Goal: Check status: Check status

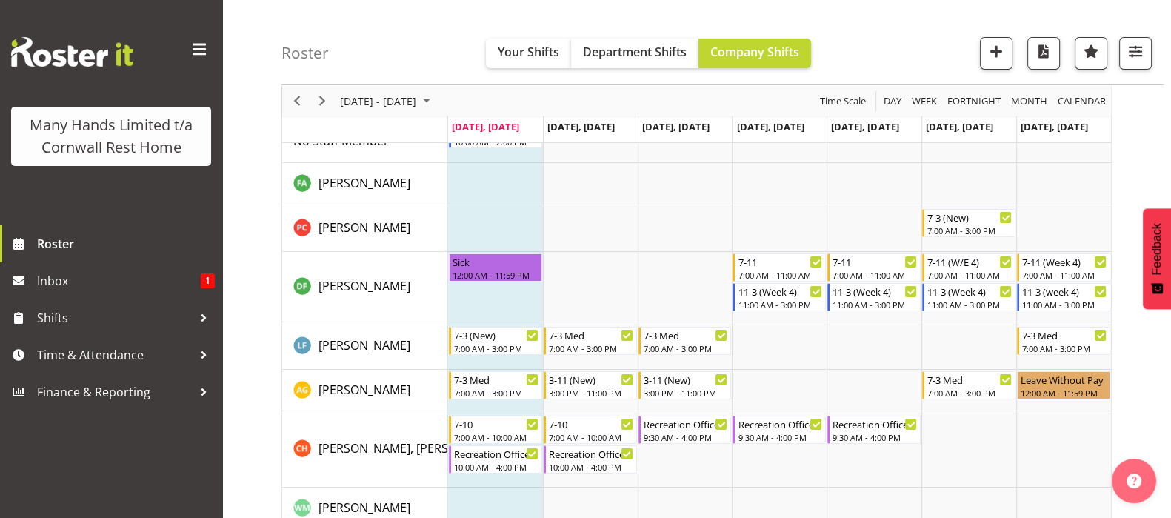
scroll to position [184, 0]
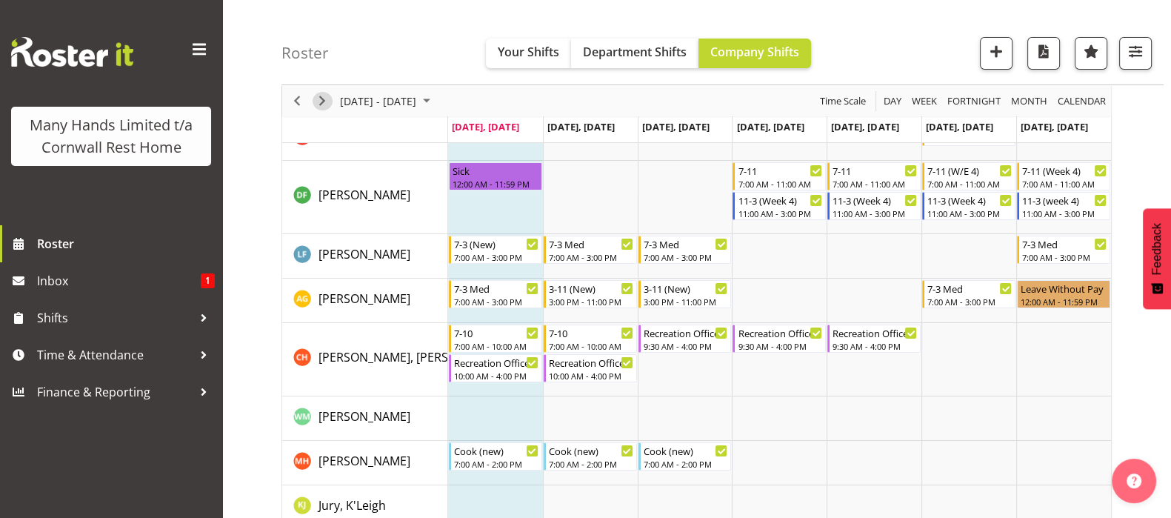
click at [323, 98] on span "Next" at bounding box center [322, 101] width 18 height 19
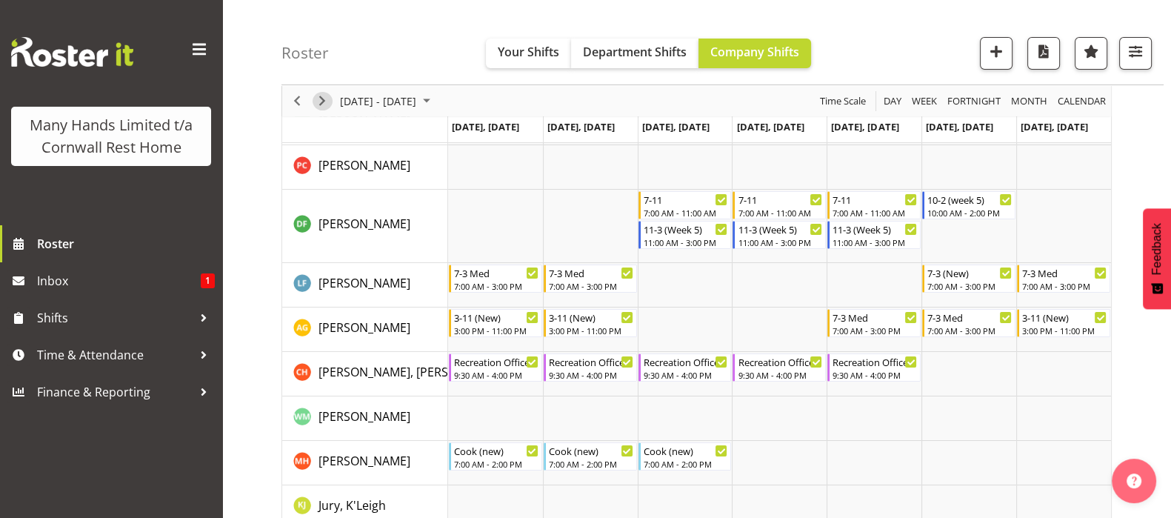
click at [322, 97] on span "Next" at bounding box center [322, 101] width 18 height 19
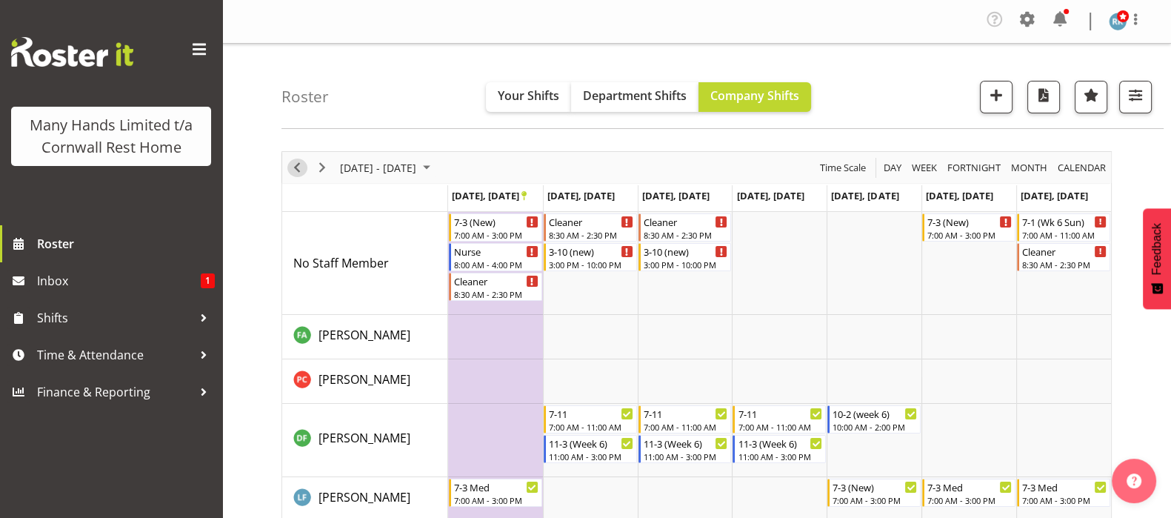
click at [300, 168] on span "Previous" at bounding box center [297, 167] width 18 height 19
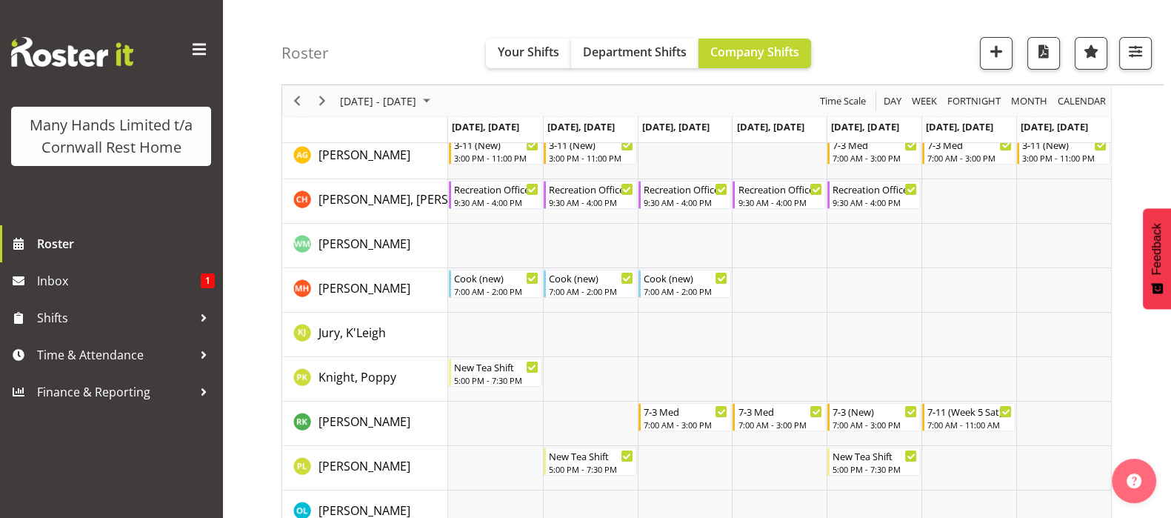
scroll to position [370, 0]
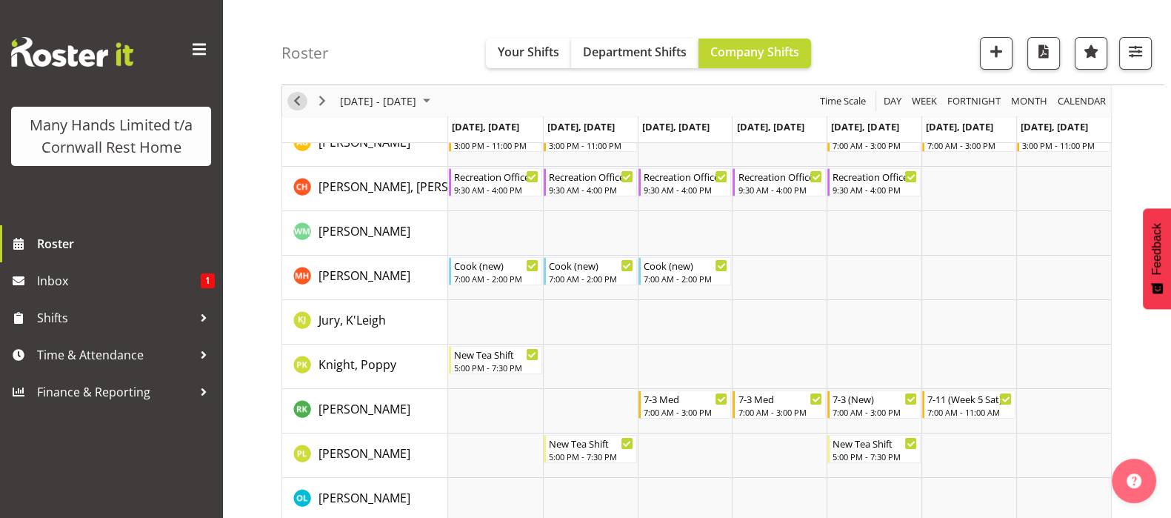
click at [293, 93] on span "Previous" at bounding box center [297, 101] width 18 height 19
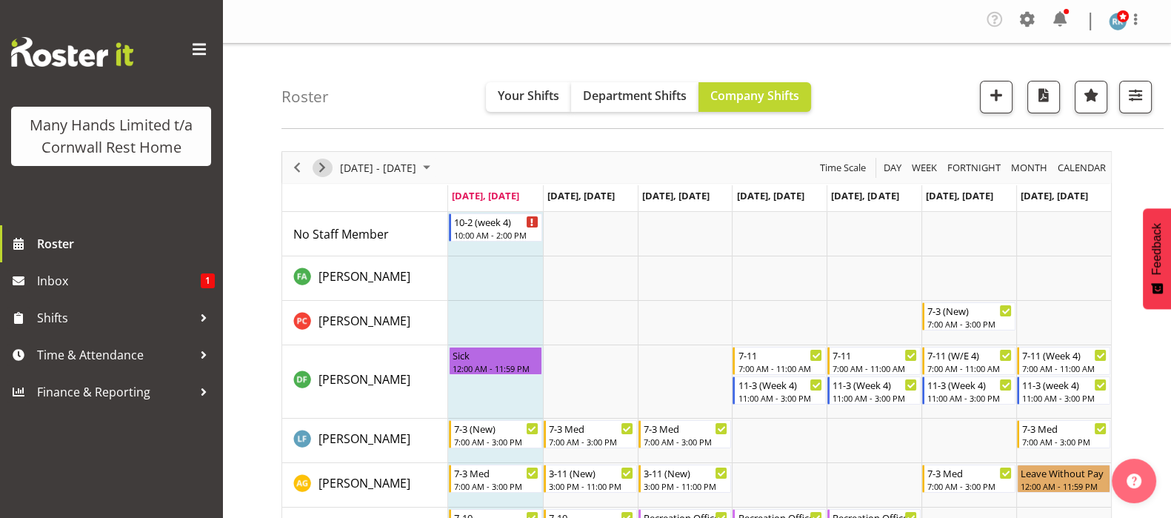
click at [322, 163] on span "Next" at bounding box center [322, 167] width 18 height 19
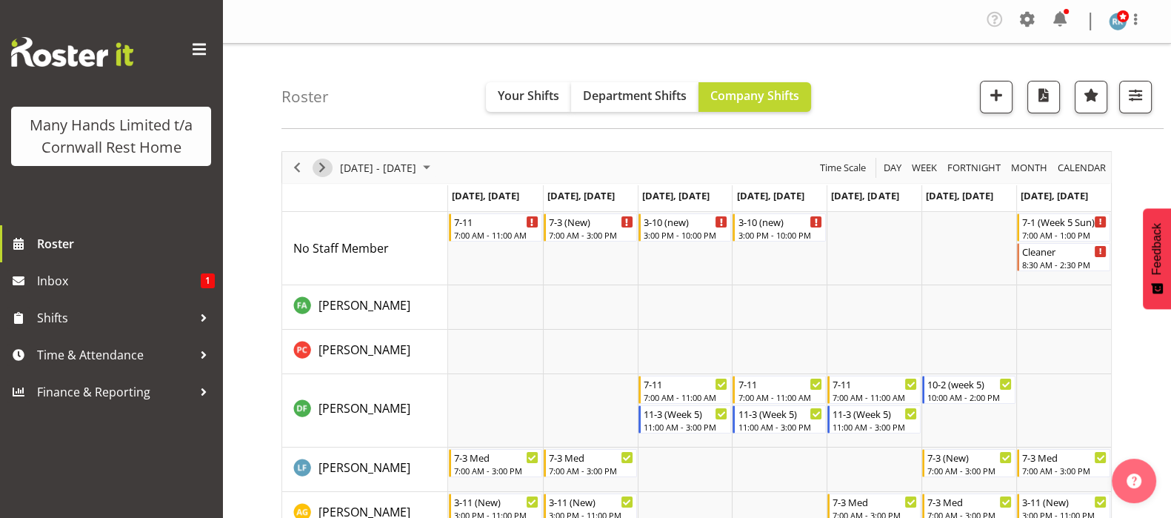
click at [326, 168] on span "Next" at bounding box center [322, 167] width 18 height 19
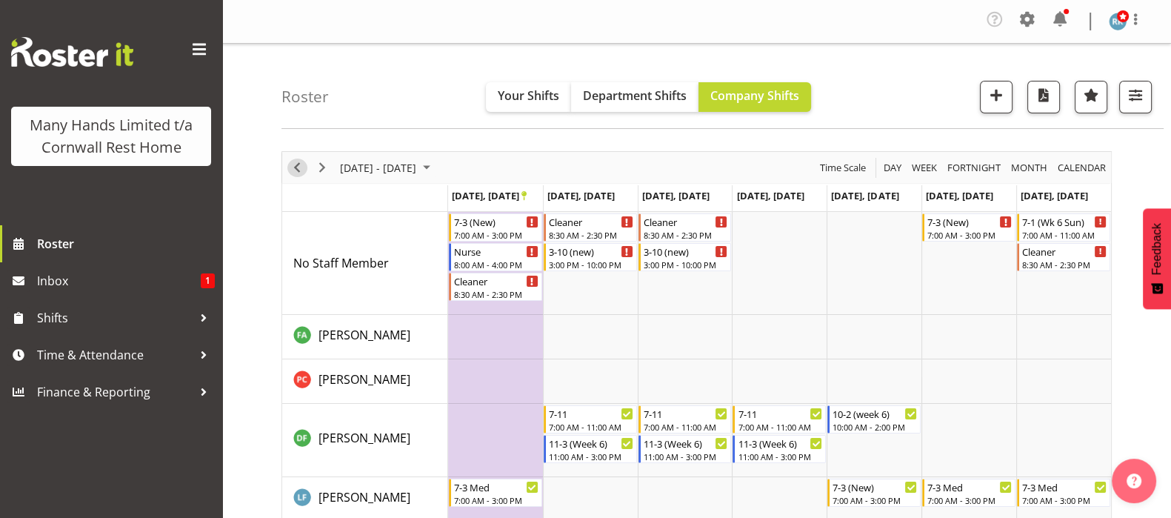
click at [299, 169] on span "Previous" at bounding box center [297, 167] width 18 height 19
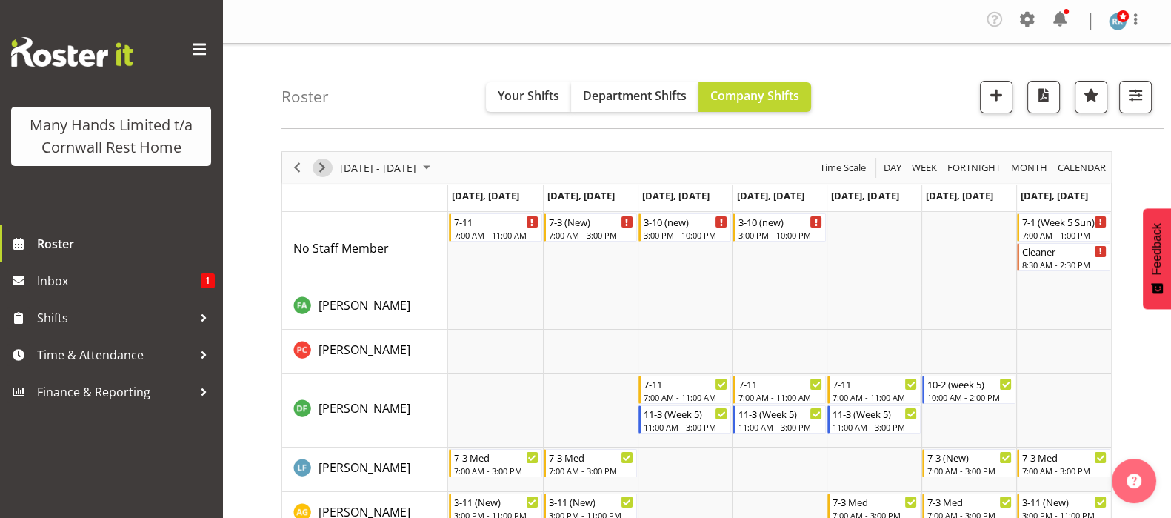
click at [321, 164] on span "Next" at bounding box center [322, 167] width 18 height 19
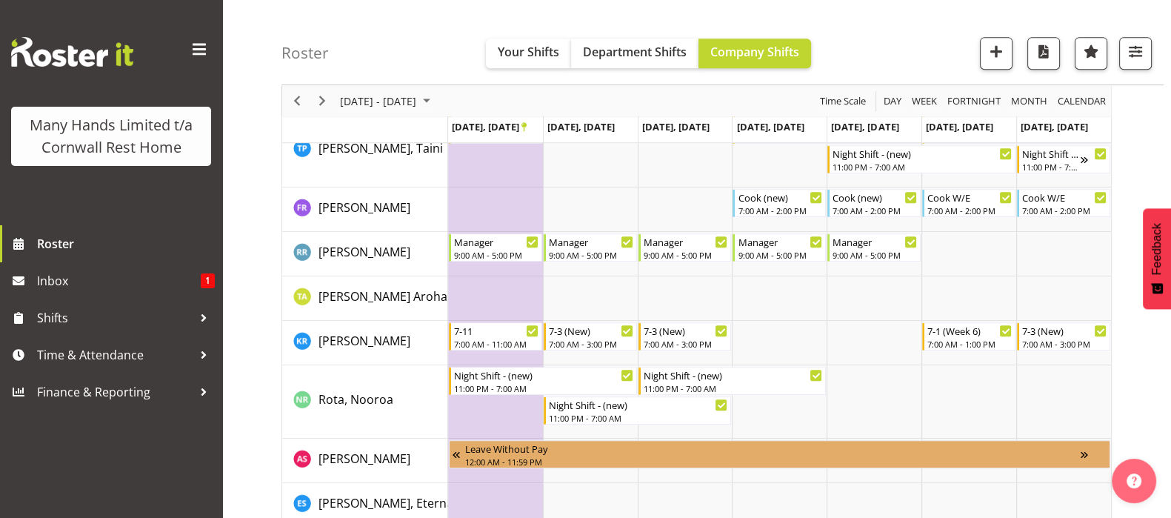
scroll to position [833, 0]
